Goal: Information Seeking & Learning: Learn about a topic

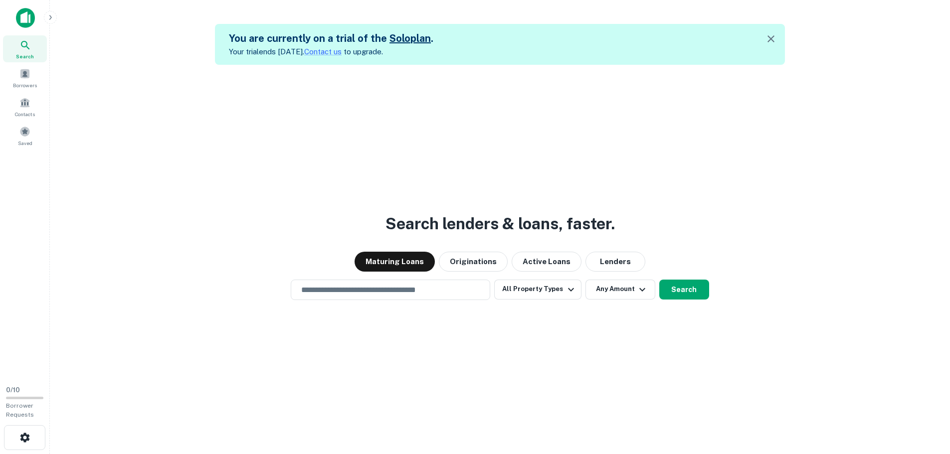
click at [356, 279] on div "Search lenders & loans, faster. Maturing Loans Originations Active Loans Lender…" at bounding box center [500, 292] width 884 height 454
click at [362, 287] on input "text" at bounding box center [390, 289] width 190 height 11
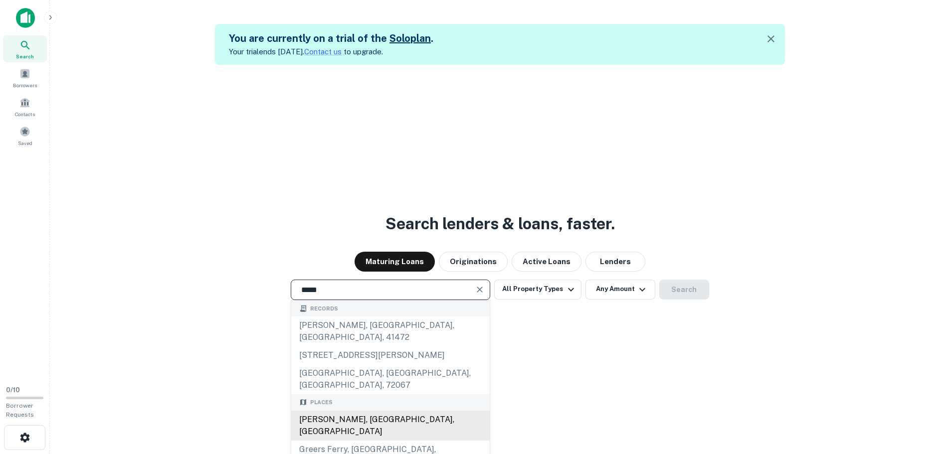
click at [328, 411] on div "[PERSON_NAME], [GEOGRAPHIC_DATA], [GEOGRAPHIC_DATA]" at bounding box center [390, 426] width 198 height 30
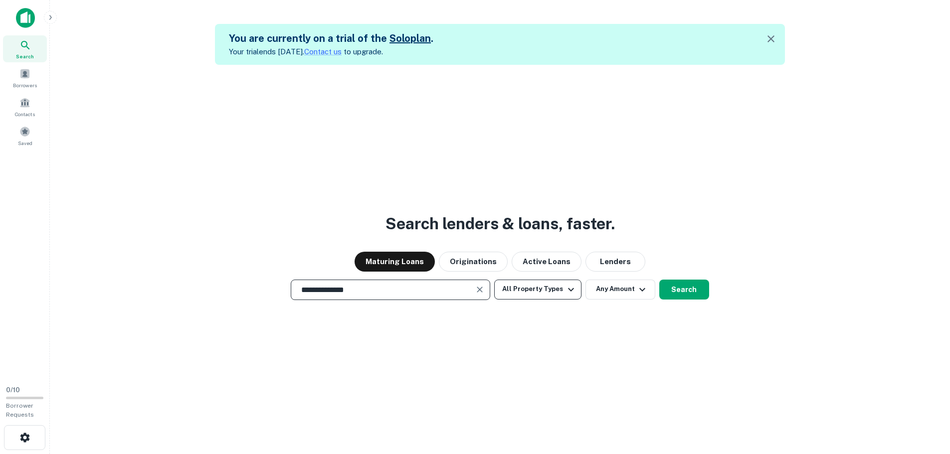
type input "**********"
click at [545, 280] on button "All Property Types" at bounding box center [537, 290] width 87 height 20
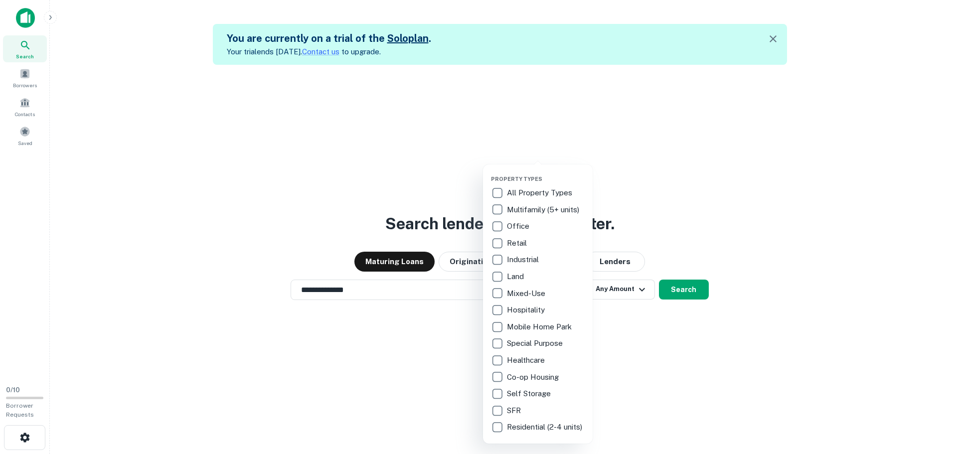
click at [508, 263] on p "Industrial" at bounding box center [524, 260] width 34 height 12
click at [625, 380] on div at bounding box center [478, 227] width 957 height 454
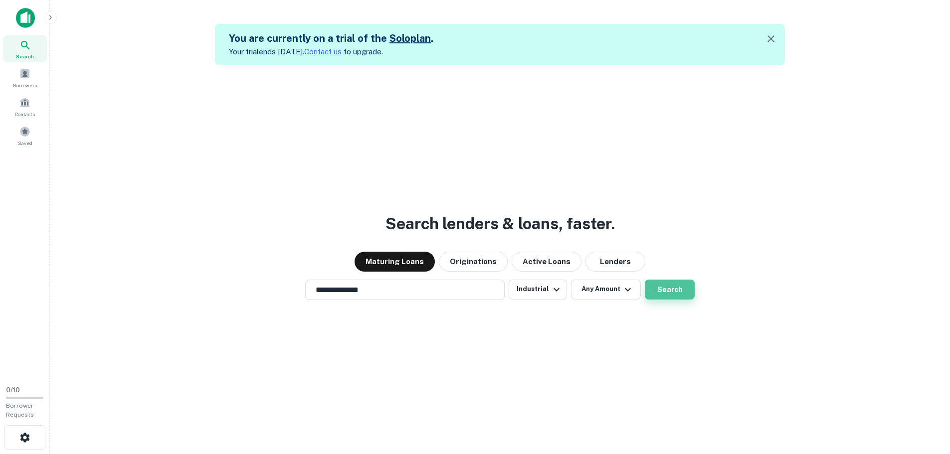
click at [678, 288] on button "Search" at bounding box center [670, 290] width 50 height 20
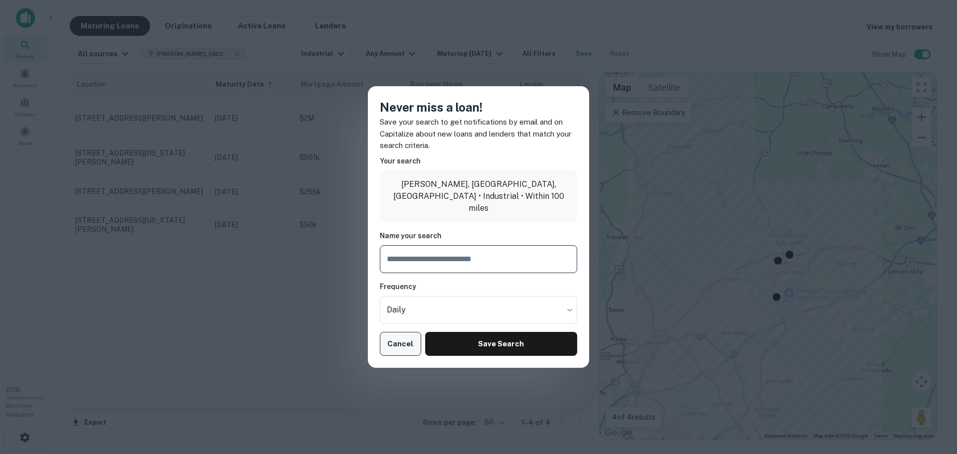
click at [415, 348] on button "Cancel" at bounding box center [400, 344] width 41 height 24
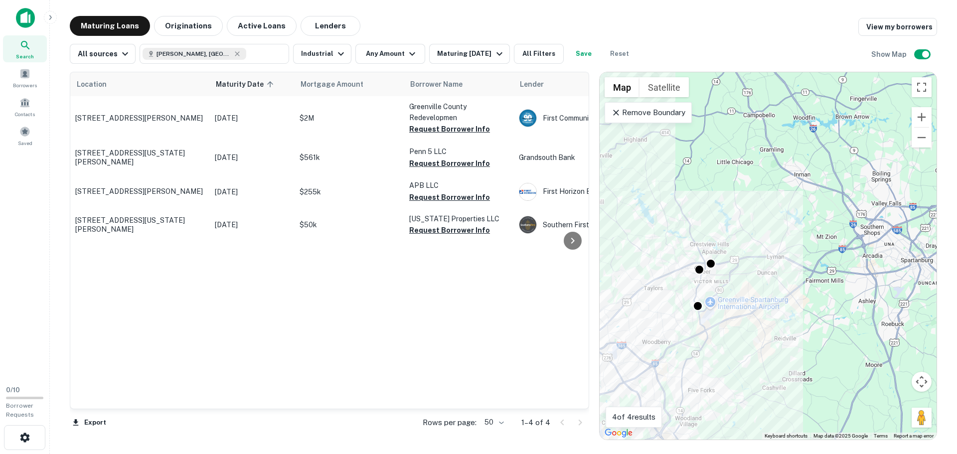
drag, startPoint x: 741, startPoint y: 297, endPoint x: 660, endPoint y: 306, distance: 80.8
click at [660, 306] on div "To activate drag with keyboard, press Alt + Enter. Once in keyboard drag state,…" at bounding box center [768, 255] width 337 height 367
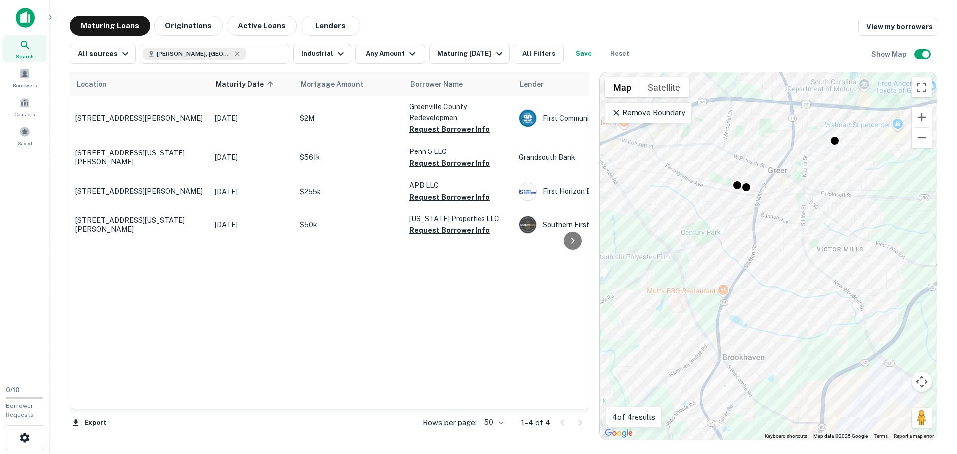
drag, startPoint x: 700, startPoint y: 261, endPoint x: 784, endPoint y: 354, distance: 125.0
click at [784, 354] on div "To activate drag with keyboard, press Alt + Enter. Once in keyboard drag state,…" at bounding box center [768, 255] width 337 height 367
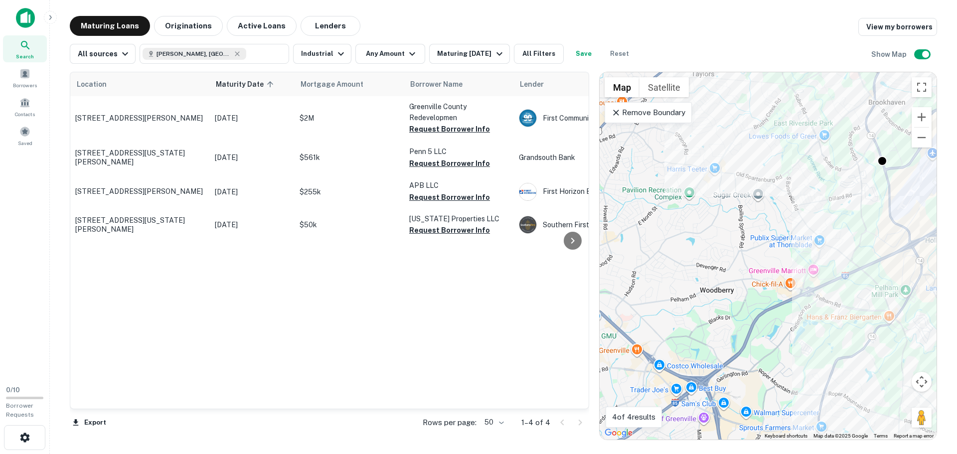
drag, startPoint x: 692, startPoint y: 287, endPoint x: 818, endPoint y: 36, distance: 280.9
click at [818, 36] on div "Maturing Loans Originations Active Loans Lenders View my borrowers All sources …" at bounding box center [503, 228] width 867 height 424
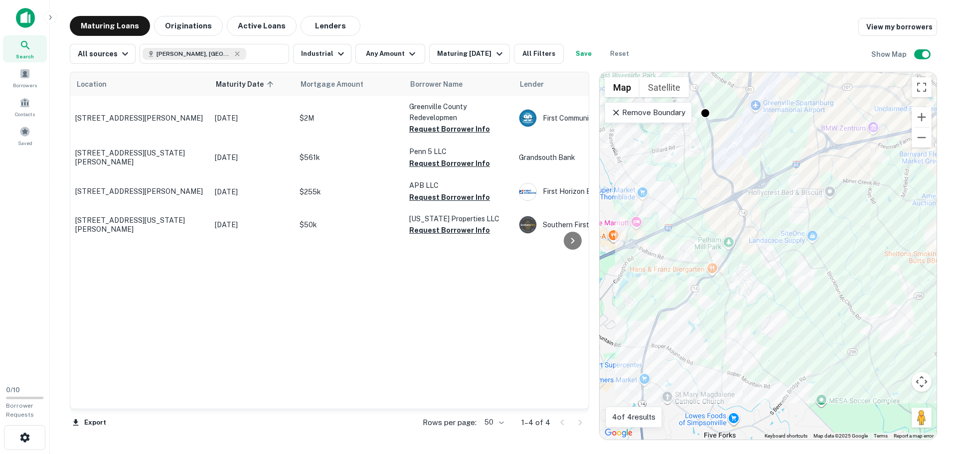
drag, startPoint x: 852, startPoint y: 339, endPoint x: 674, endPoint y: 292, distance: 184.3
click at [674, 292] on div "To activate drag with keyboard, press Alt + Enter. Once in keyboard drag state,…" at bounding box center [768, 255] width 337 height 367
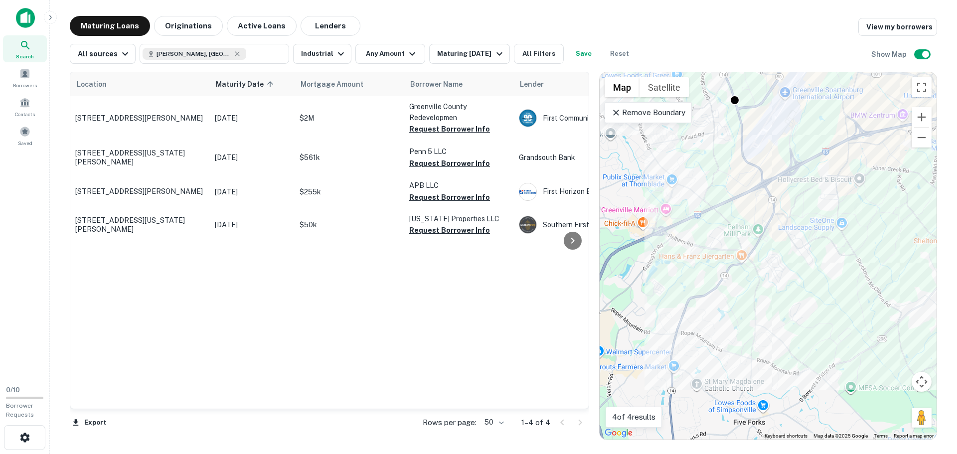
drag, startPoint x: 735, startPoint y: 286, endPoint x: 771, endPoint y: 274, distance: 37.4
click at [771, 274] on div "To activate drag with keyboard, press Alt + Enter. Once in keyboard drag state,…" at bounding box center [768, 255] width 337 height 367
click at [620, 114] on icon at bounding box center [616, 113] width 10 height 10
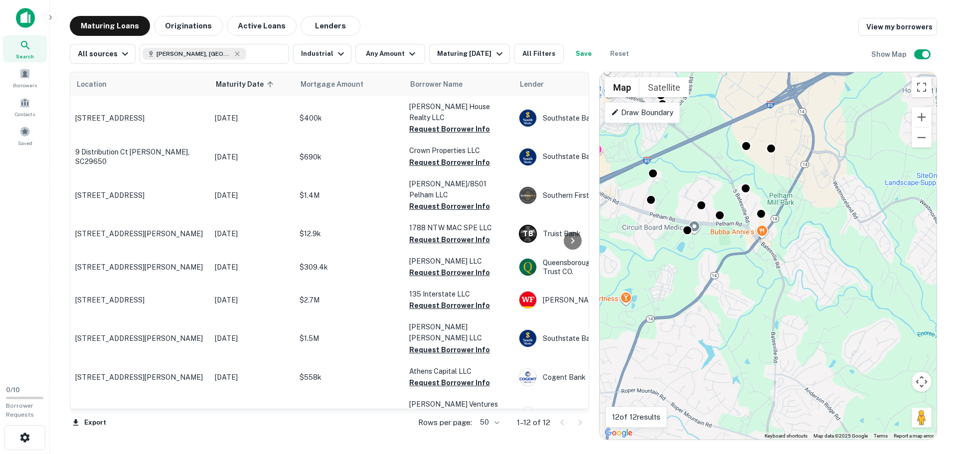
drag, startPoint x: 740, startPoint y: 269, endPoint x: 772, endPoint y: 257, distance: 34.4
click at [772, 257] on div "To activate drag with keyboard, press Alt + Enter. Once in keyboard drag state,…" at bounding box center [768, 255] width 337 height 367
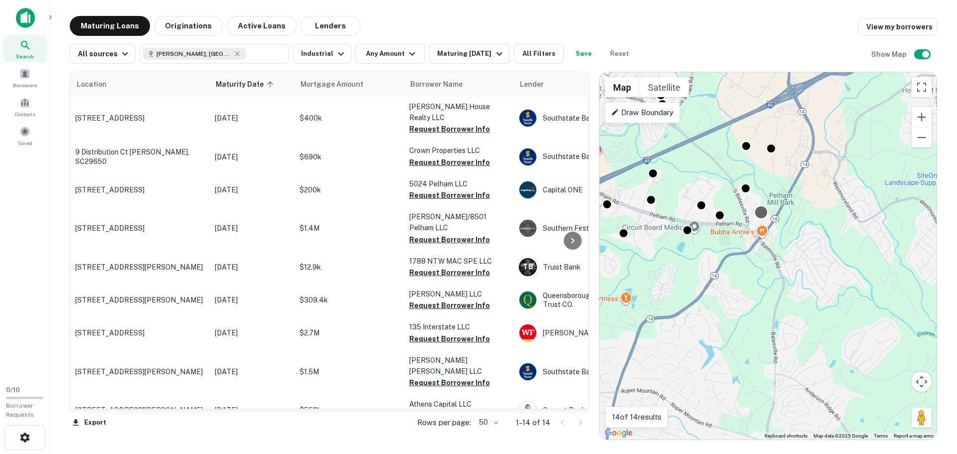
click at [762, 216] on div at bounding box center [761, 212] width 14 height 14
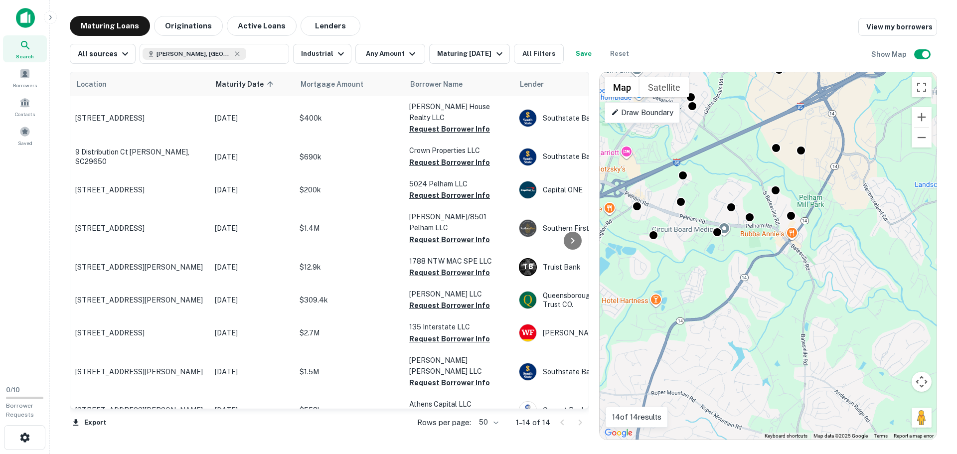
drag, startPoint x: 775, startPoint y: 222, endPoint x: 806, endPoint y: 224, distance: 31.0
click at [806, 224] on div "To activate drag with keyboard, press Alt + Enter. Once in keyboard drag state,…" at bounding box center [768, 255] width 337 height 367
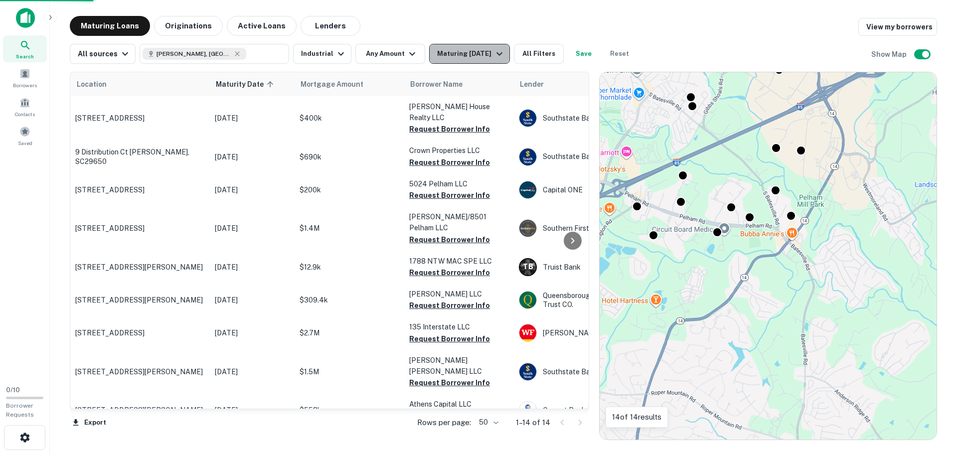
click at [491, 59] on button "Maturing [DATE]" at bounding box center [469, 54] width 80 height 20
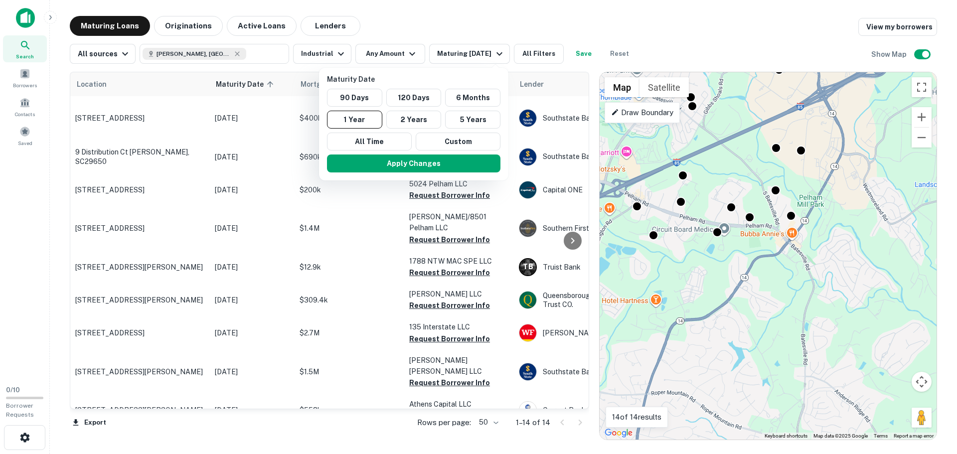
click at [381, 151] on div "Apply Changes" at bounding box center [413, 164] width 181 height 26
click at [379, 143] on button "All Time" at bounding box center [369, 142] width 85 height 18
click at [409, 166] on button "Apply Changes" at bounding box center [413, 164] width 173 height 18
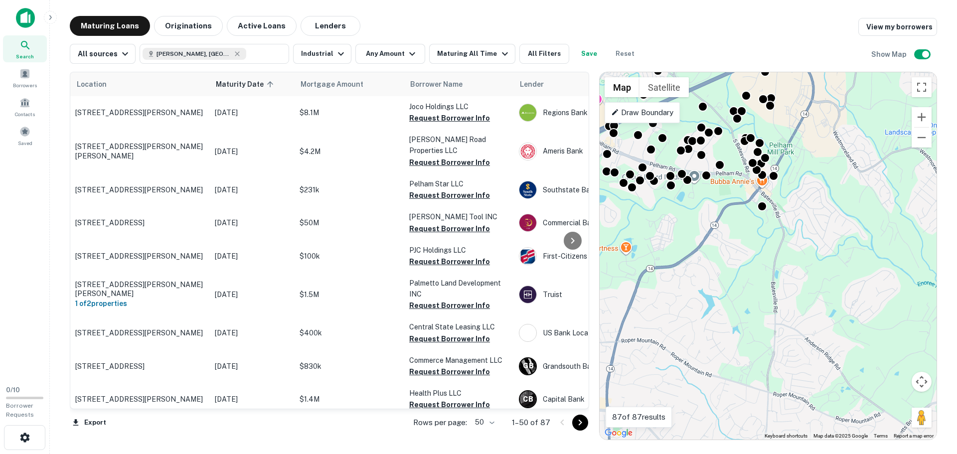
drag, startPoint x: 836, startPoint y: 282, endPoint x: 805, endPoint y: 229, distance: 61.9
click at [805, 229] on div "To activate drag with keyboard, press Alt + Enter. Once in keyboard drag state,…" at bounding box center [768, 255] width 337 height 367
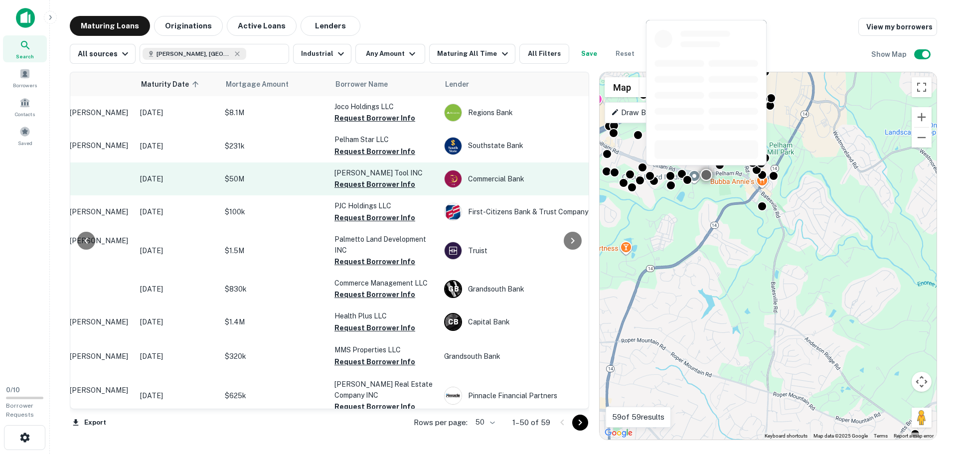
scroll to position [199, 75]
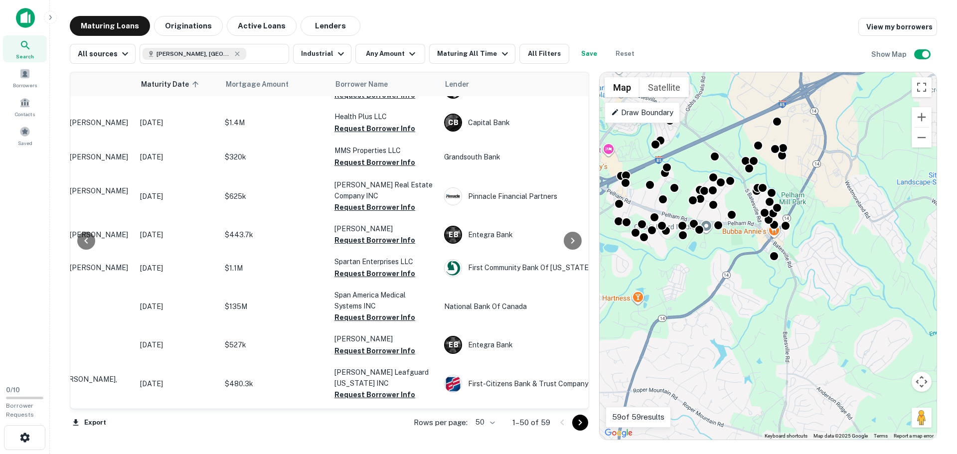
drag, startPoint x: 760, startPoint y: 267, endPoint x: 769, endPoint y: 321, distance: 54.1
click at [769, 321] on div "To activate drag with keyboard, press Alt + Enter. Once in keyboard drag state,…" at bounding box center [768, 255] width 337 height 367
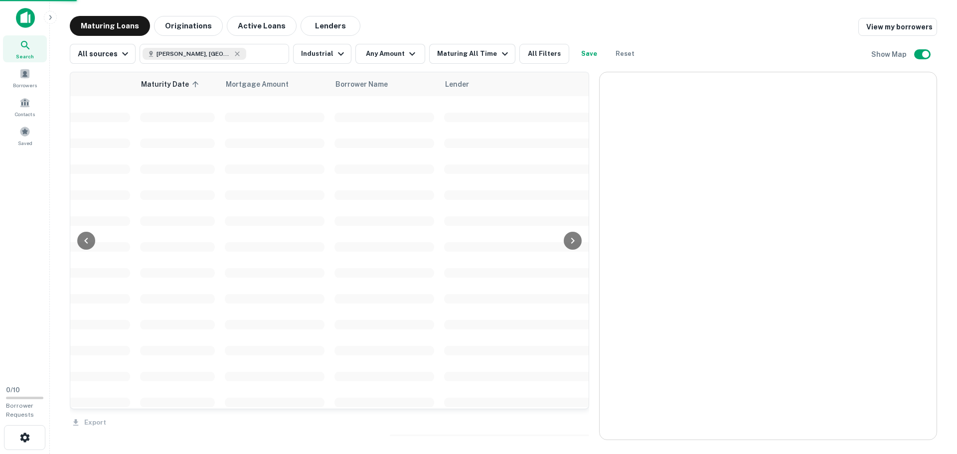
click at [626, 113] on div at bounding box center [768, 255] width 337 height 367
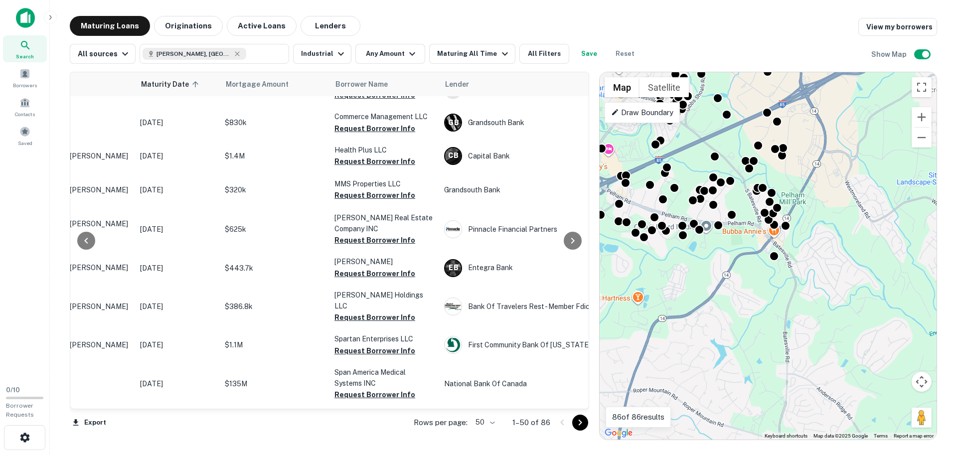
click at [626, 113] on p "Draw Boundary" at bounding box center [642, 113] width 62 height 12
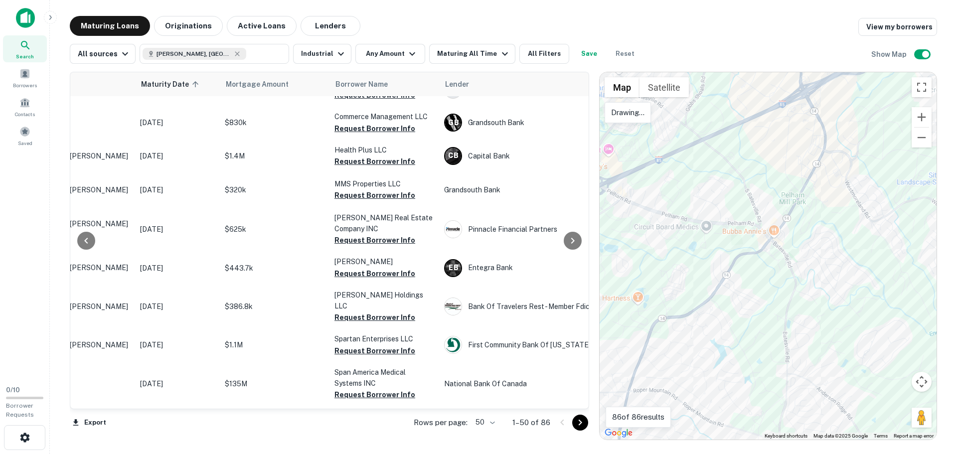
drag, startPoint x: 708, startPoint y: 89, endPoint x: 715, endPoint y: 88, distance: 7.0
click at [715, 88] on div at bounding box center [768, 255] width 337 height 367
